Goal: Communication & Community: Answer question/provide support

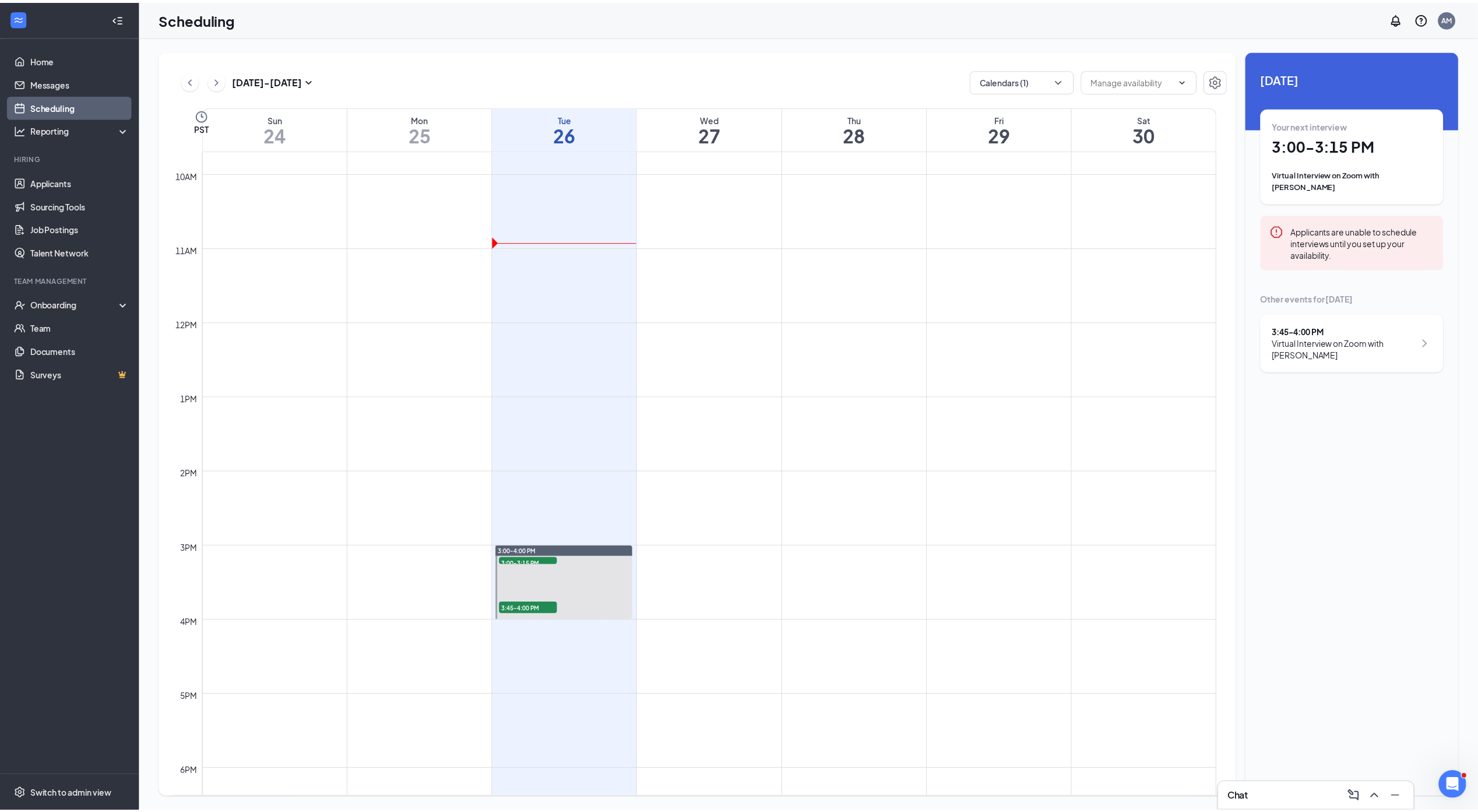
scroll to position [293, 0]
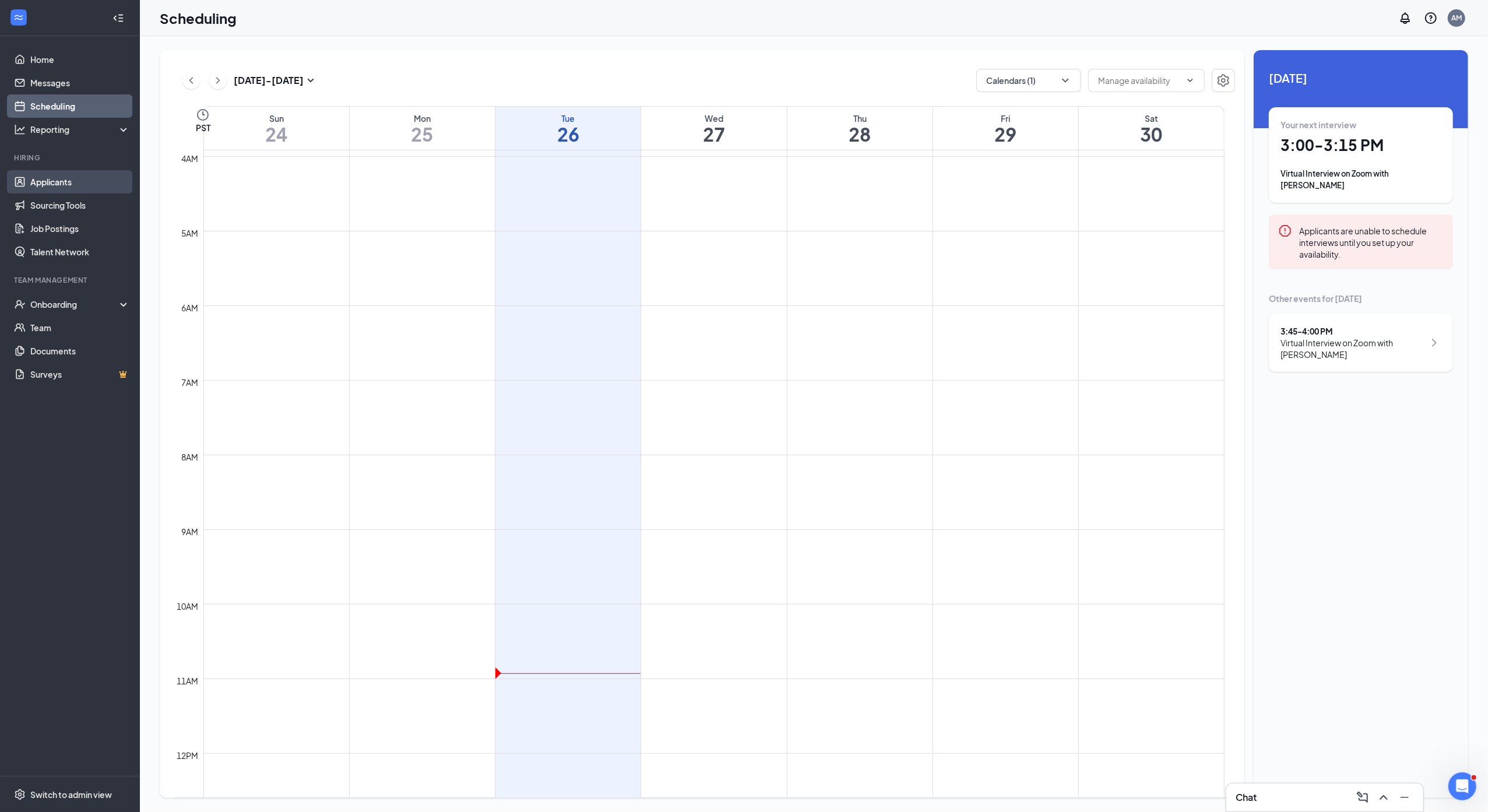
click at [59, 182] on link "Applicants" at bounding box center [80, 182] width 100 height 23
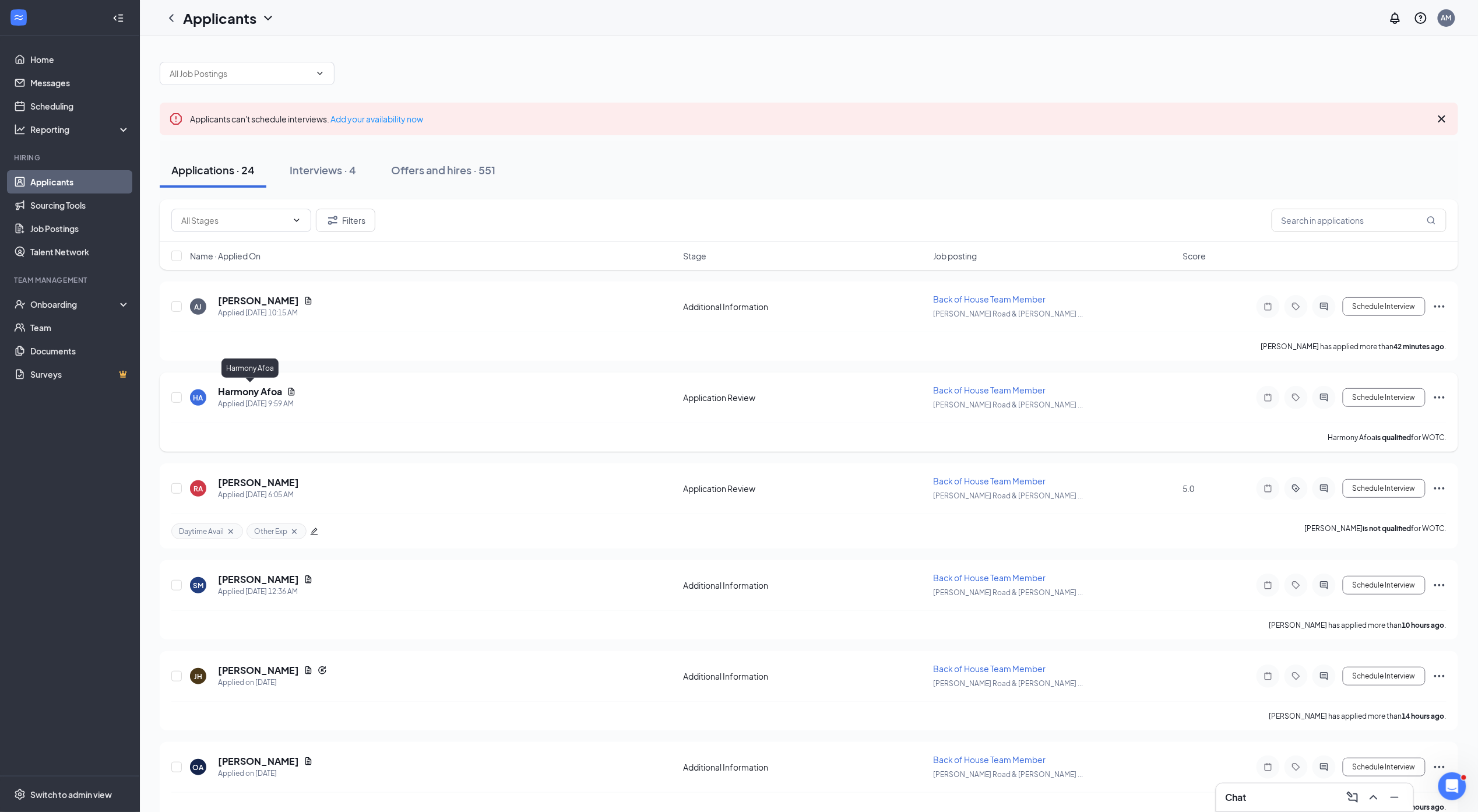
click at [260, 389] on h5 "Harmony Afoa" at bounding box center [250, 392] width 64 height 13
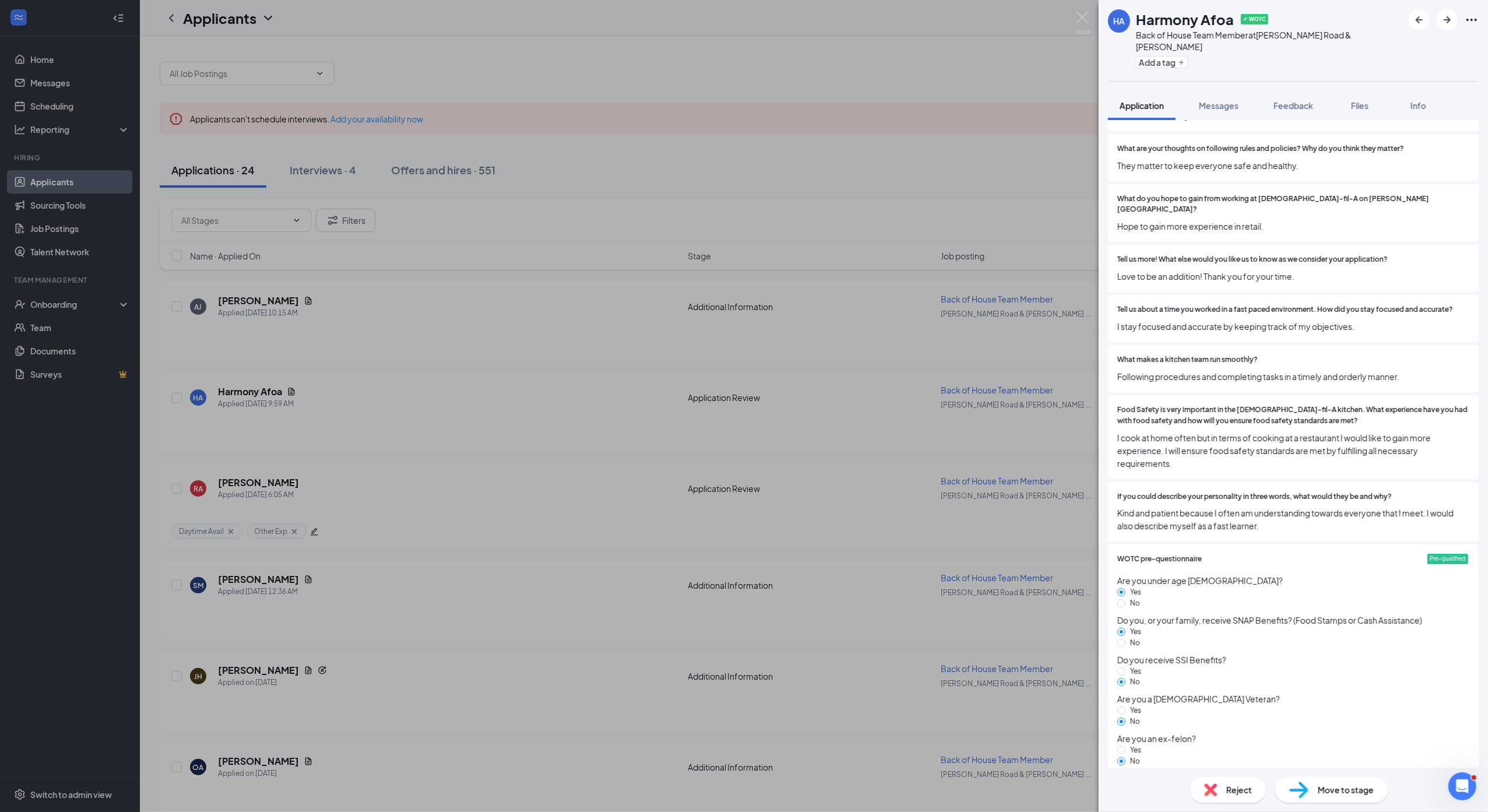
scroll to position [1624, 0]
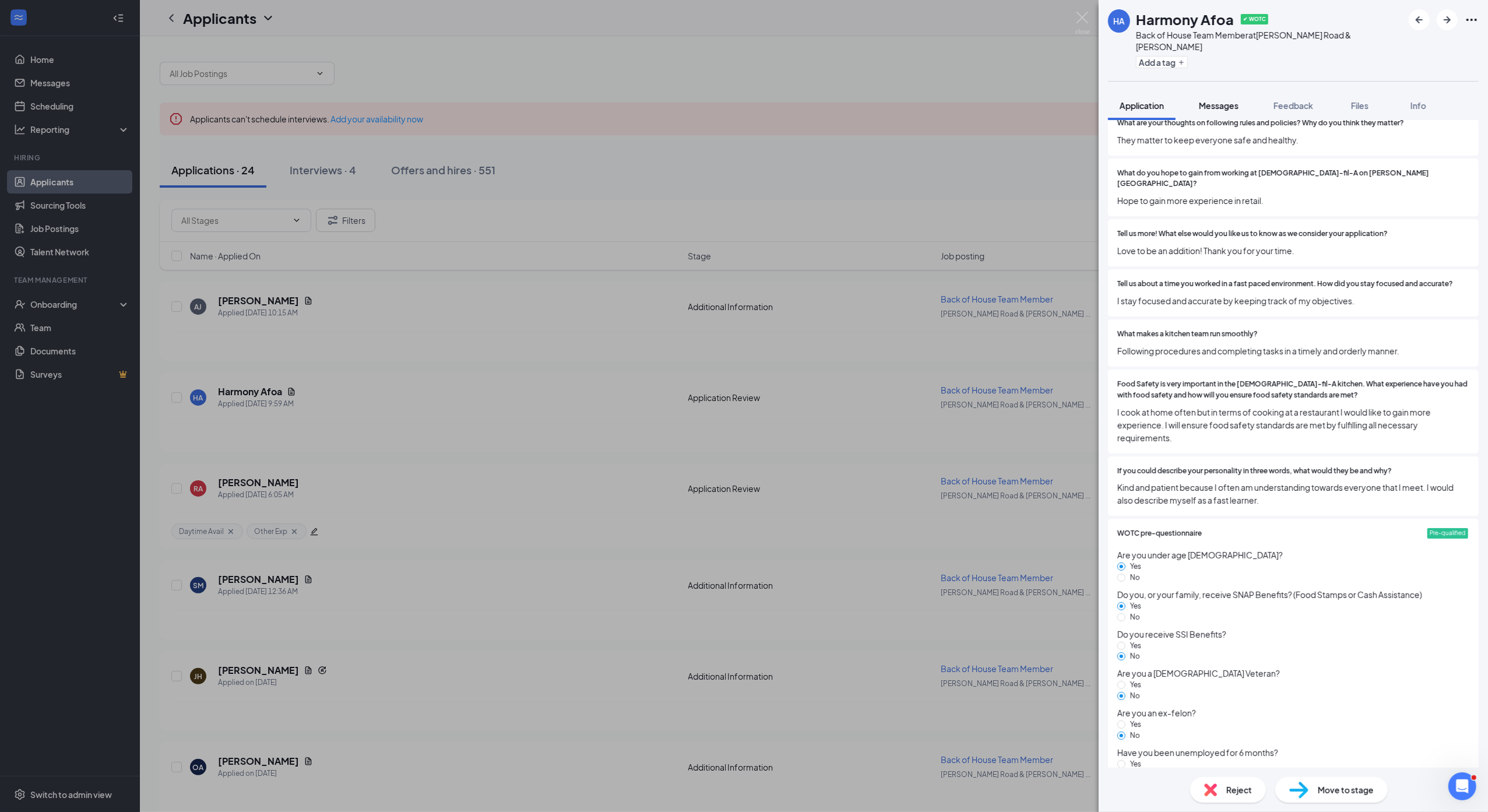
click at [1222, 100] on span "Messages" at bounding box center [1218, 106] width 39 height 11
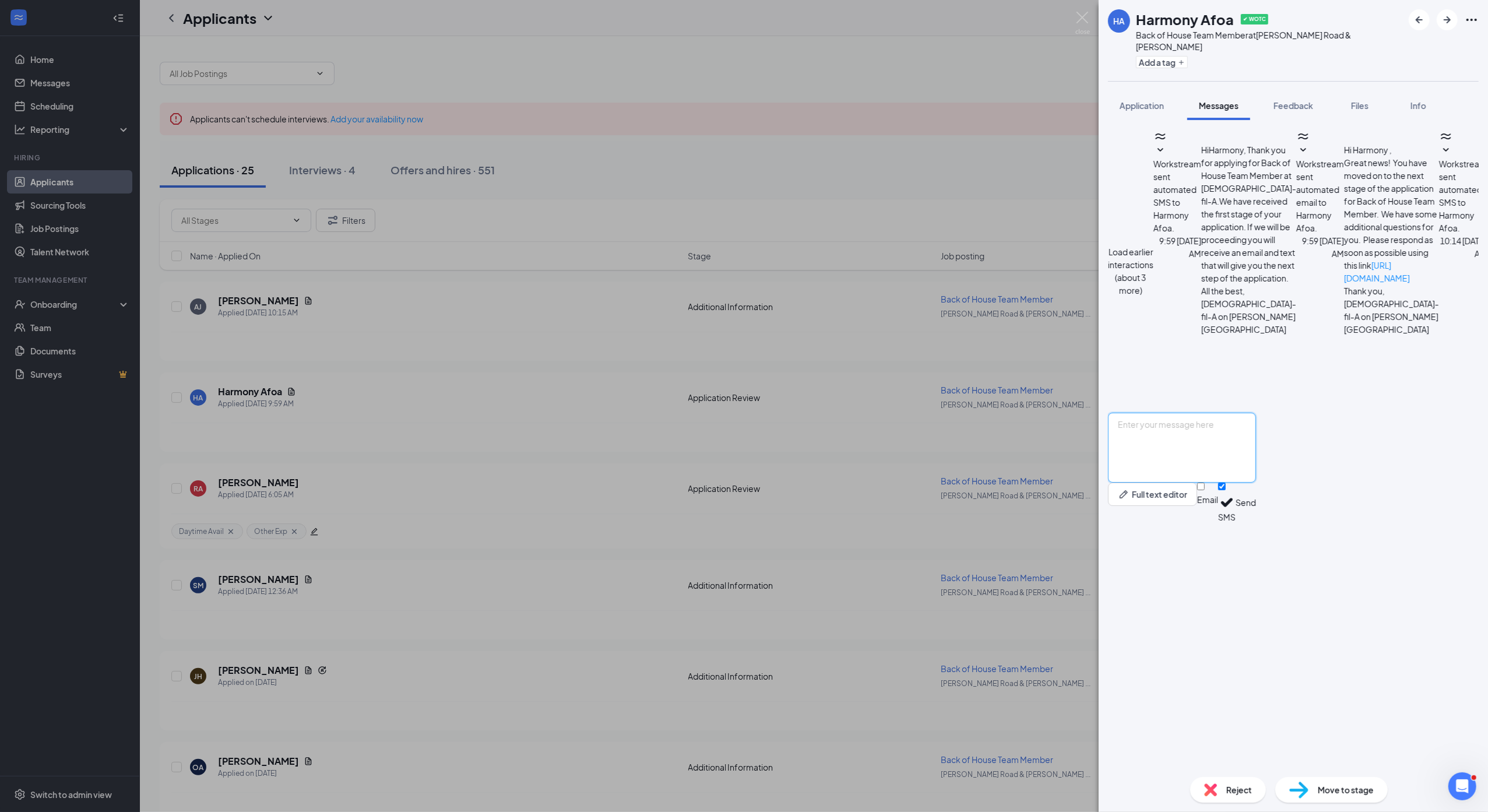
click at [1181, 483] on textarea at bounding box center [1182, 447] width 148 height 70
type textarea "Hi [PERSON_NAME]! Thank you for applying for [DEMOGRAPHIC_DATA]-fil-A. Would yo…"
drag, startPoint x: 1318, startPoint y: 750, endPoint x: 1341, endPoint y: 748, distance: 23.1
click at [1204, 490] on input "Email" at bounding box center [1201, 487] width 8 height 8
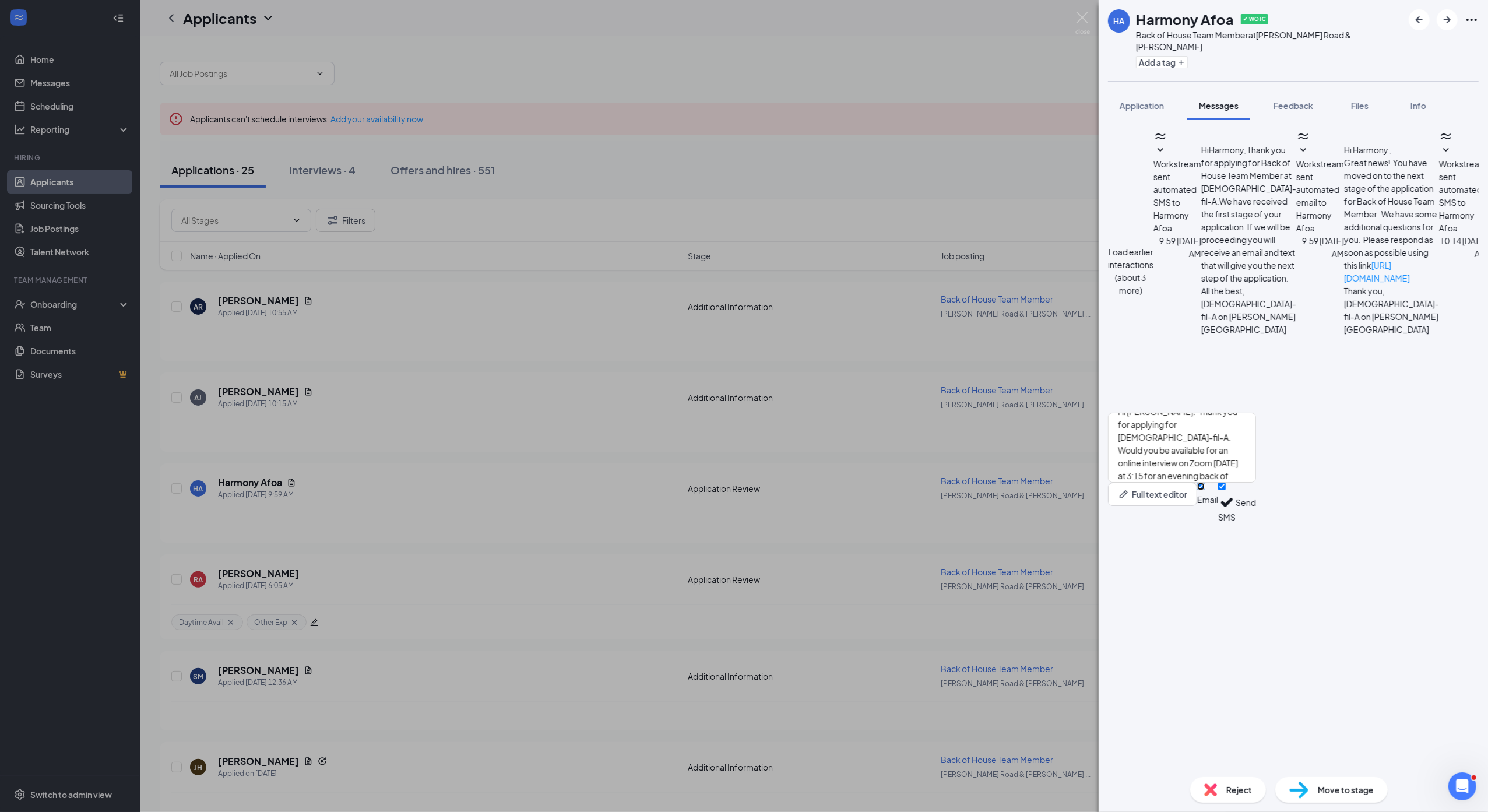
checkbox input "true"
click at [1255, 526] on button "Send" at bounding box center [1245, 505] width 20 height 44
